Goal: Transaction & Acquisition: Book appointment/travel/reservation

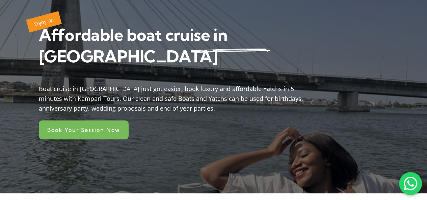
scroll to position [67, 0]
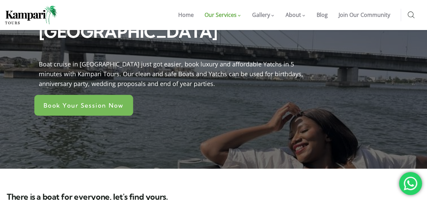
click at [104, 95] on link "Book Your Session Now" at bounding box center [83, 105] width 99 height 21
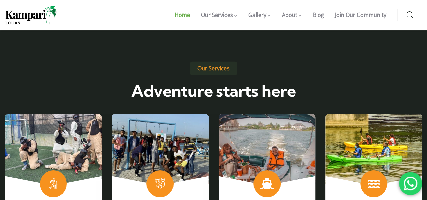
scroll to position [1046, 0]
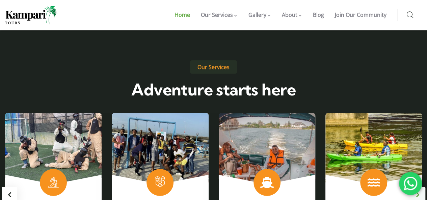
click at [421, 187] on div "Next slide" at bounding box center [418, 195] width 16 height 16
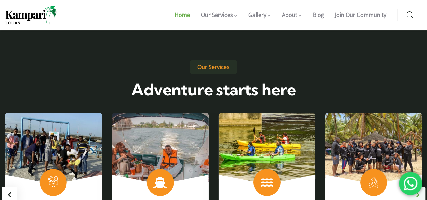
click at [420, 187] on div "Next slide" at bounding box center [418, 195] width 16 height 16
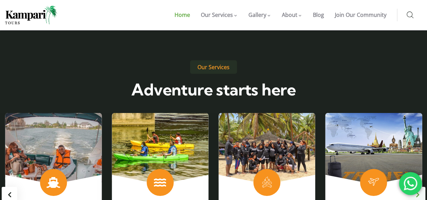
click at [420, 187] on div "Next slide" at bounding box center [418, 195] width 16 height 16
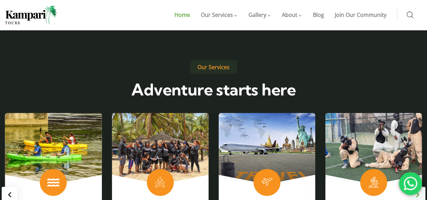
click at [423, 187] on div "Next slide" at bounding box center [418, 195] width 16 height 16
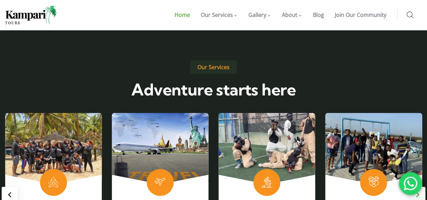
click at [423, 187] on div "Next slide" at bounding box center [418, 195] width 16 height 16
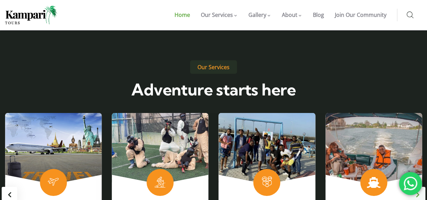
click at [415, 187] on div "Next slide" at bounding box center [418, 195] width 16 height 16
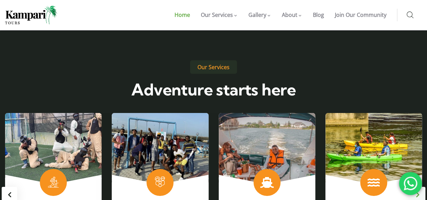
click at [415, 187] on div "Next slide" at bounding box center [418, 195] width 16 height 16
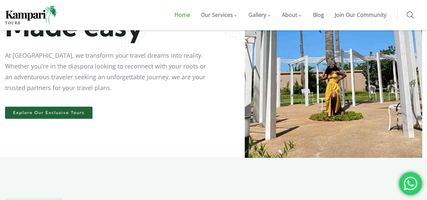
scroll to position [0, 0]
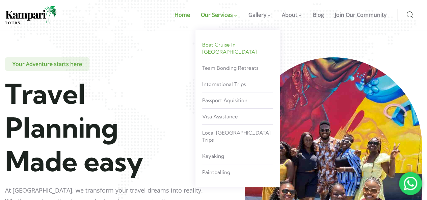
click at [220, 47] on span "Boat Cruise in [GEOGRAPHIC_DATA]" at bounding box center [229, 48] width 55 height 13
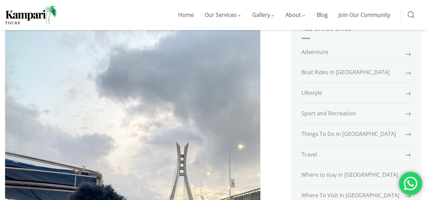
scroll to position [135, 0]
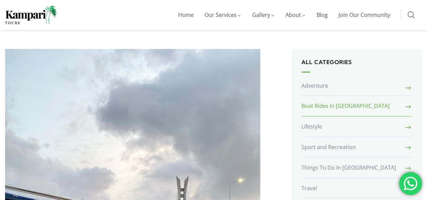
click at [395, 109] on link "Boat Rides In Lagos" at bounding box center [356, 106] width 110 height 20
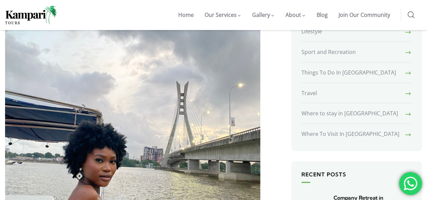
scroll to position [304, 0]
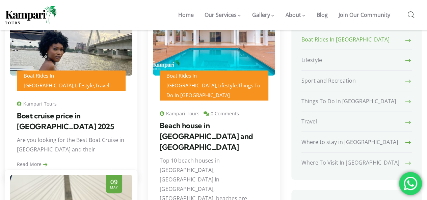
scroll to position [135, 0]
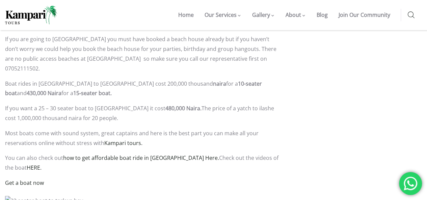
scroll to position [1114, 0]
